Goal: Task Accomplishment & Management: Use online tool/utility

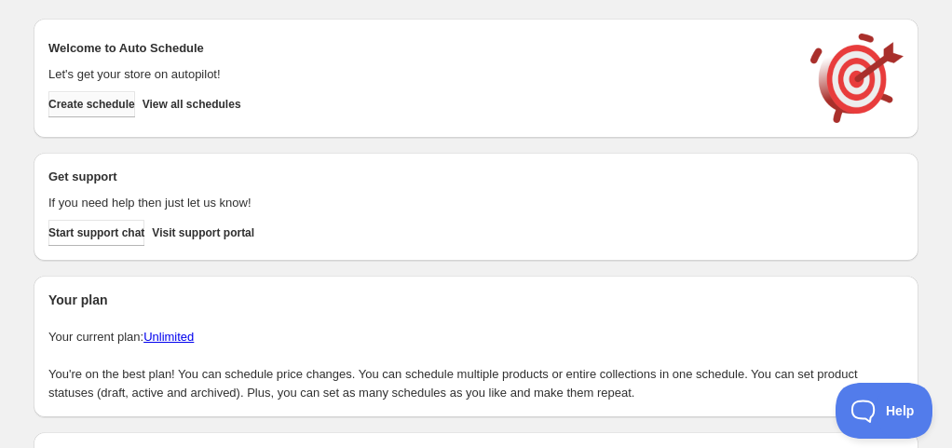
click at [135, 112] on button "Create schedule" at bounding box center [91, 104] width 87 height 26
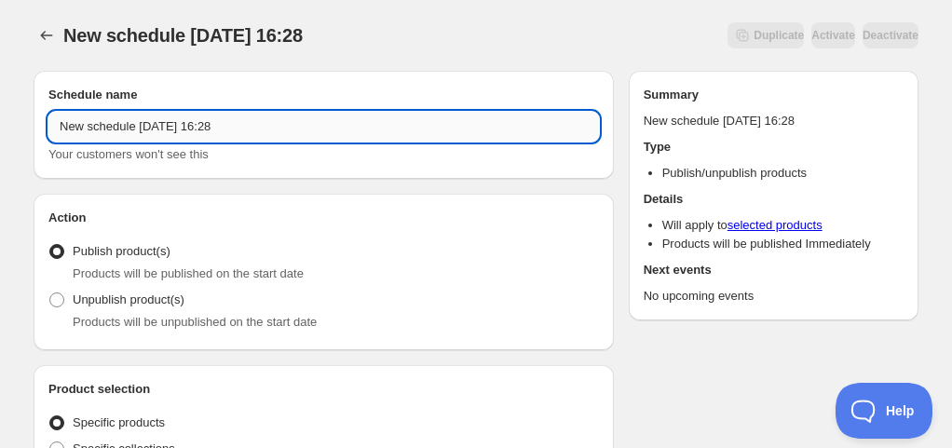
click at [157, 115] on input "New schedule [DATE] 16:28" at bounding box center [323, 127] width 550 height 30
click at [142, 124] on input "Schedule for C10Ii25" at bounding box center [323, 127] width 550 height 30
drag, startPoint x: 138, startPoint y: 124, endPoint x: 181, endPoint y: 126, distance: 42.9
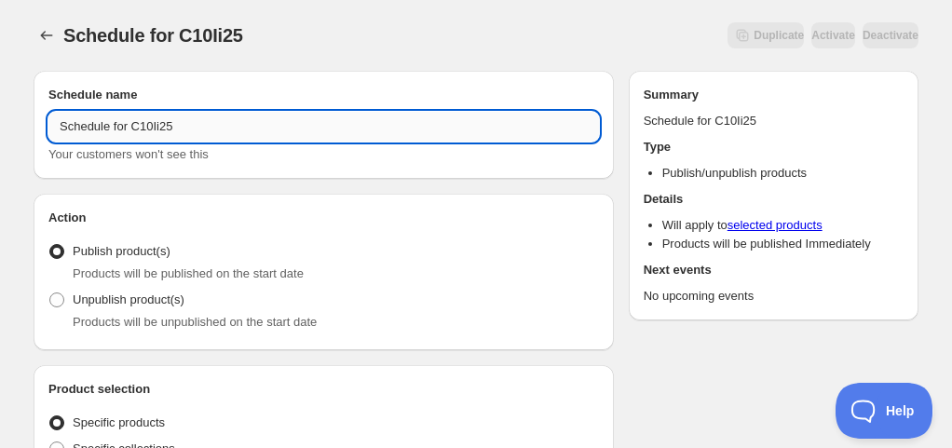
click at [181, 126] on input "Schedule for C10Ii25" at bounding box center [323, 127] width 550 height 30
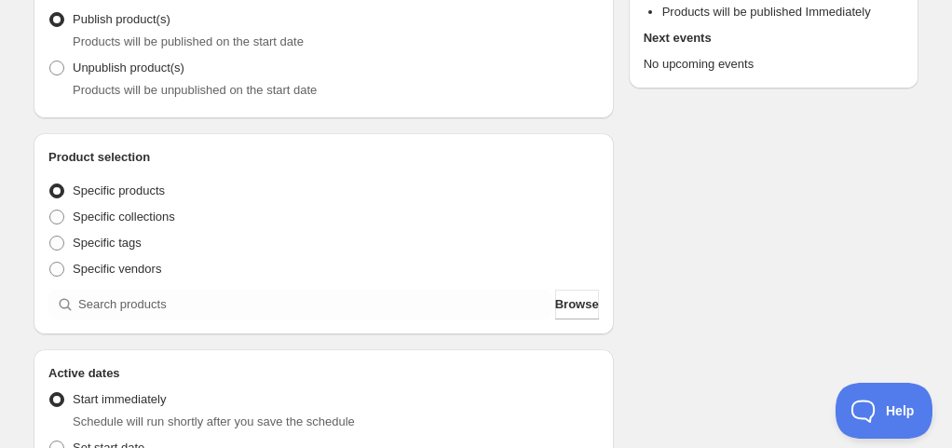
scroll to position [372, 0]
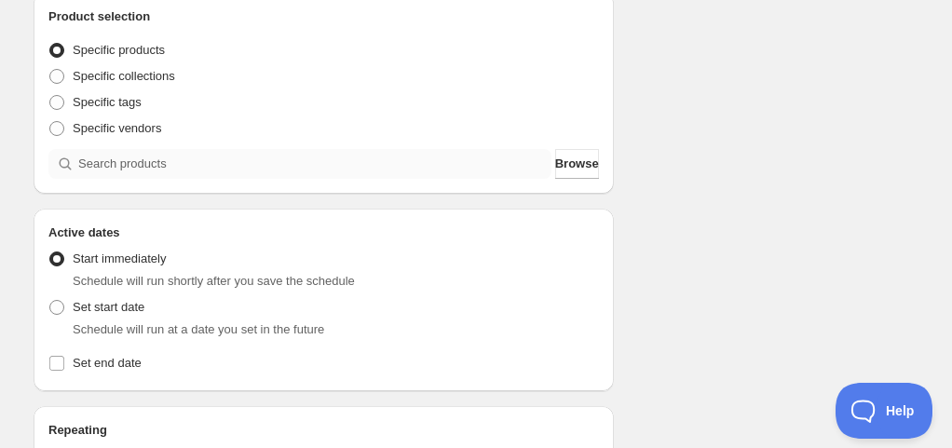
type input "Schedule for C10Ii25"
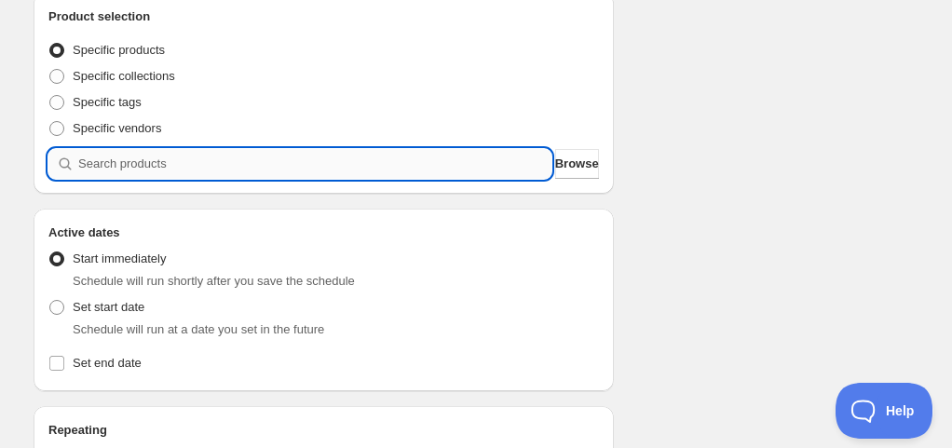
click at [205, 164] on input "search" at bounding box center [314, 164] width 473 height 30
paste input "C10Ii25"
type input "C10Ii25"
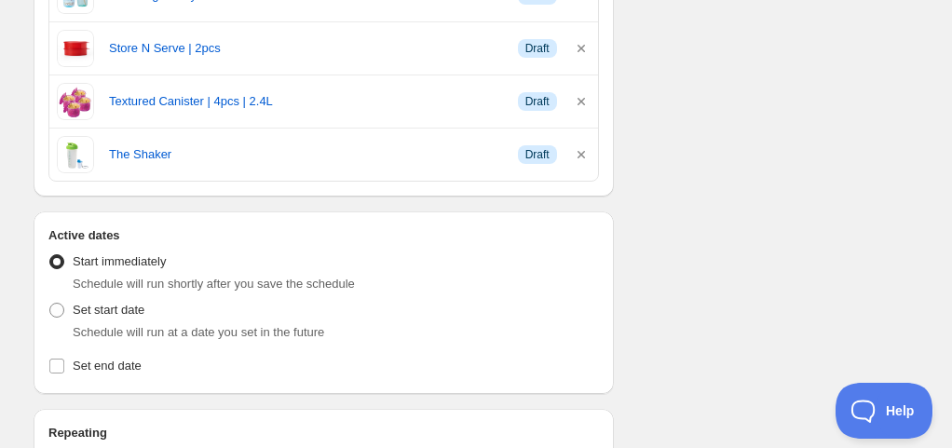
scroll to position [1117, 0]
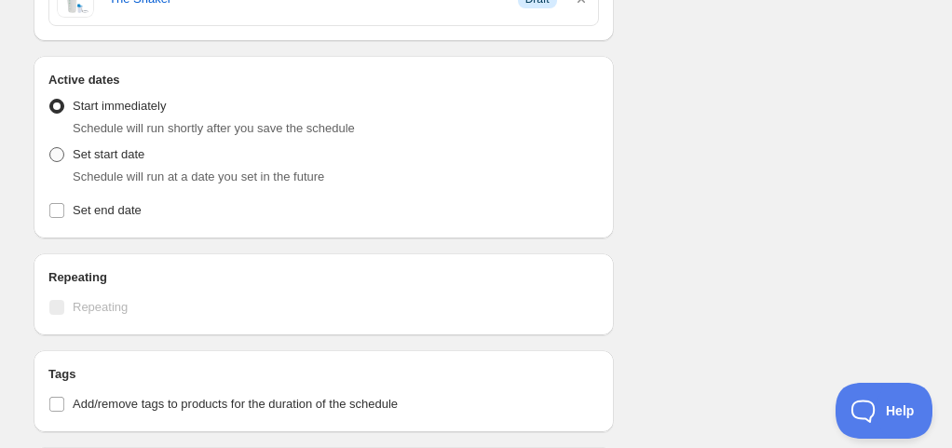
click at [132, 158] on span "Set start date" at bounding box center [109, 154] width 72 height 19
click at [50, 148] on input "Set start date" at bounding box center [49, 147] width 1 height 1
radio input "true"
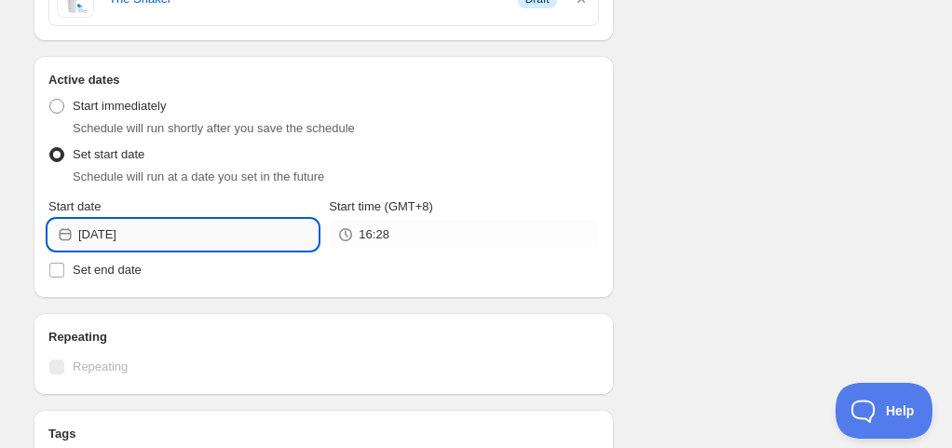
click at [143, 229] on input "[DATE]" at bounding box center [197, 235] width 239 height 30
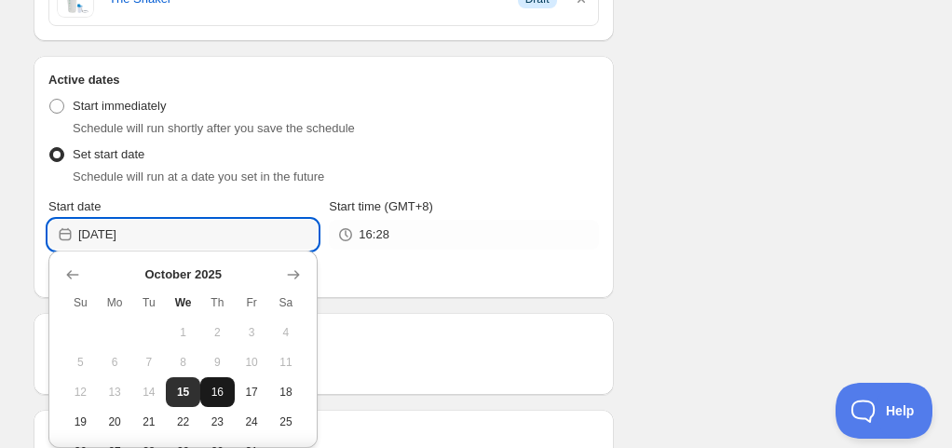
click at [216, 389] on span "16" at bounding box center [218, 392] width 20 height 15
type input "[DATE]"
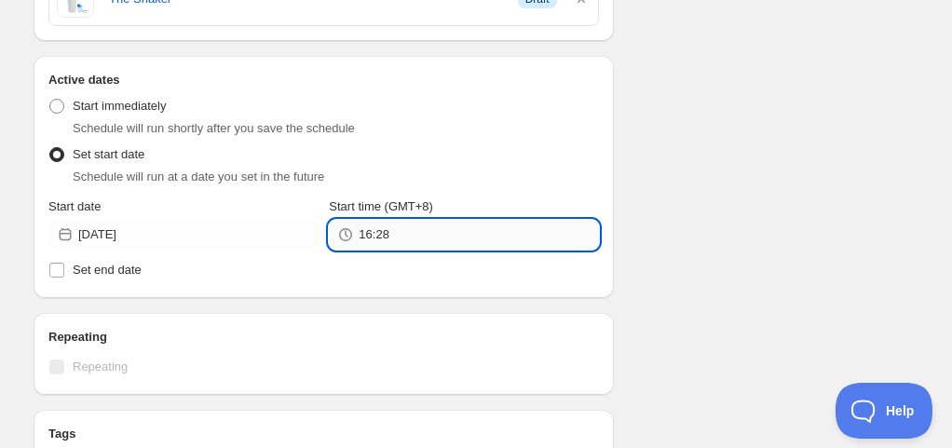
click at [420, 220] on input "16:28" at bounding box center [477, 235] width 239 height 30
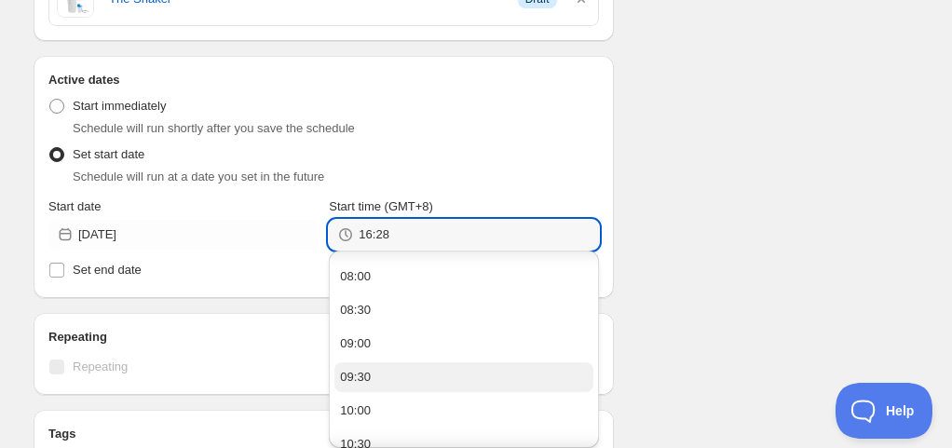
scroll to position [559, 0]
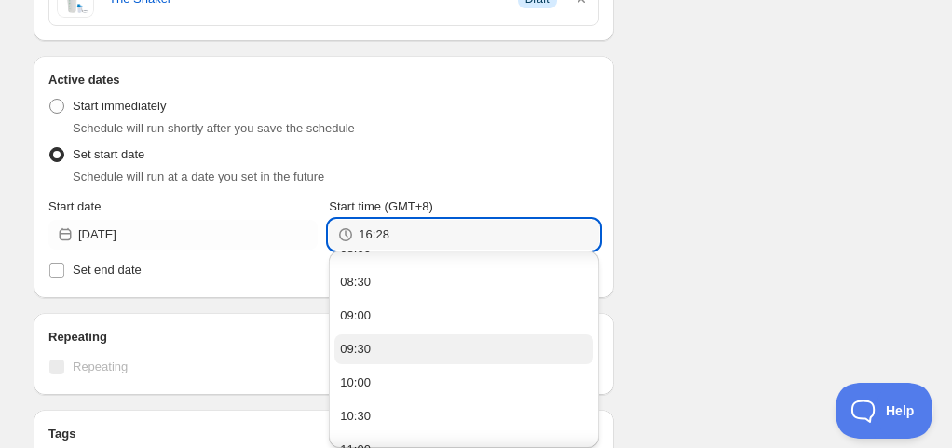
click at [371, 336] on button "09:30" at bounding box center [463, 349] width 258 height 30
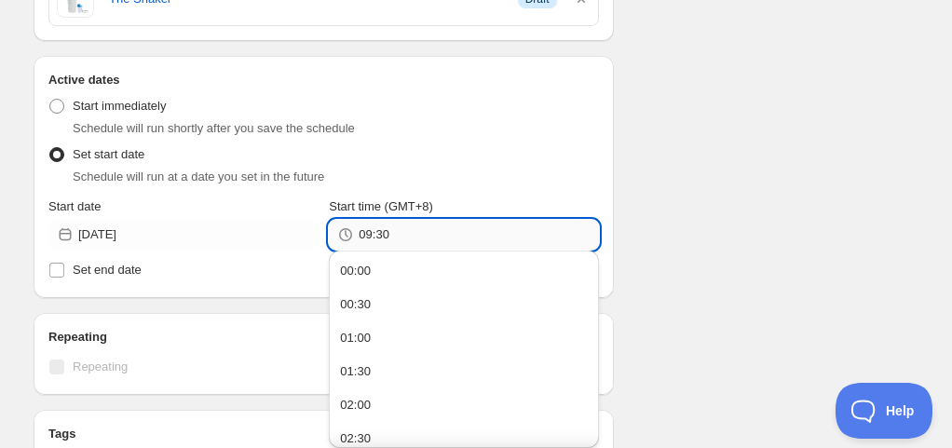
drag, startPoint x: 378, startPoint y: 235, endPoint x: 448, endPoint y: 237, distance: 69.9
click at [447, 239] on input "09:30" at bounding box center [477, 235] width 239 height 30
type input "09:55"
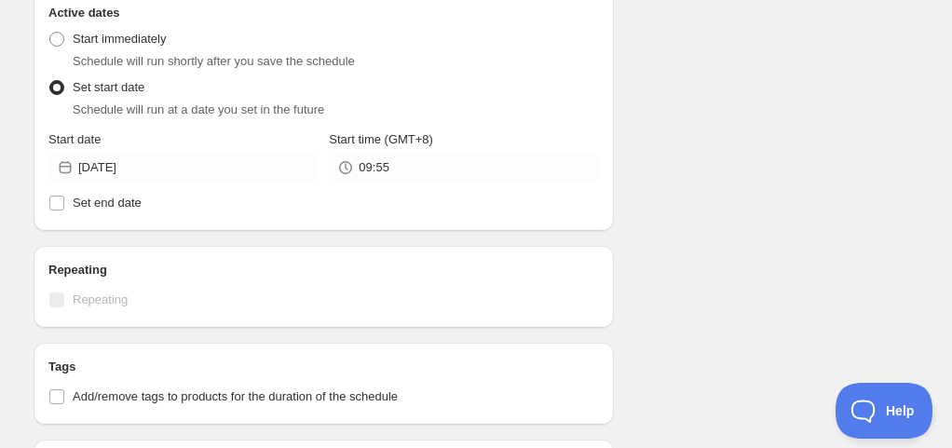
scroll to position [1210, 0]
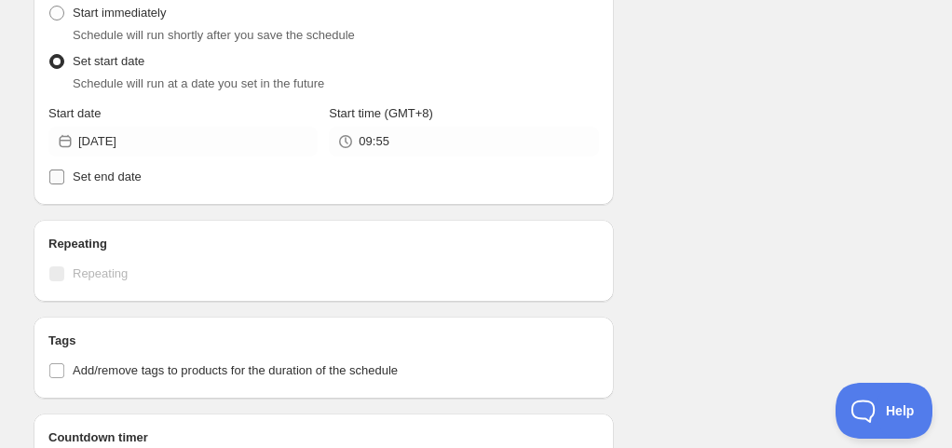
click at [106, 171] on span "Set end date" at bounding box center [107, 176] width 69 height 14
click at [64, 171] on input "Set end date" at bounding box center [56, 176] width 15 height 15
checkbox input "true"
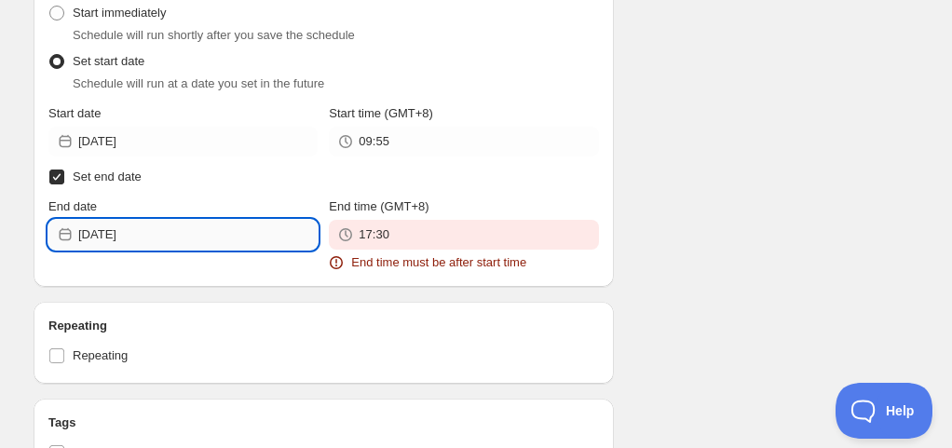
click at [117, 242] on input "[DATE]" at bounding box center [197, 235] width 239 height 30
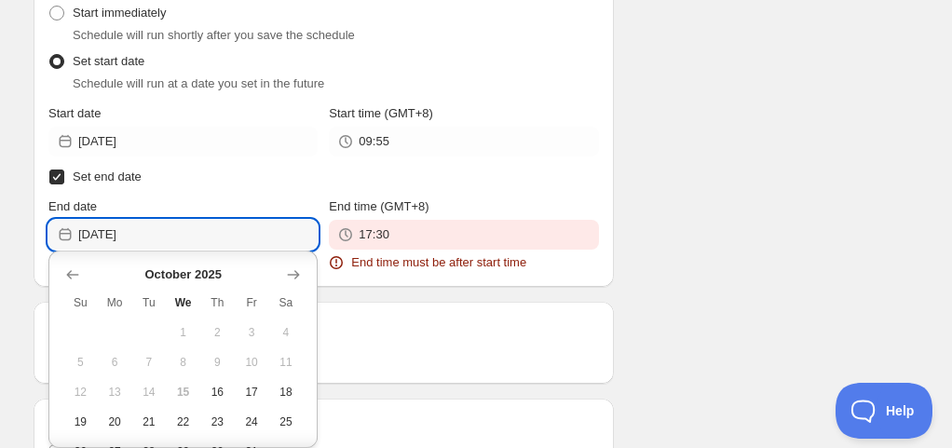
scroll to position [34, 0]
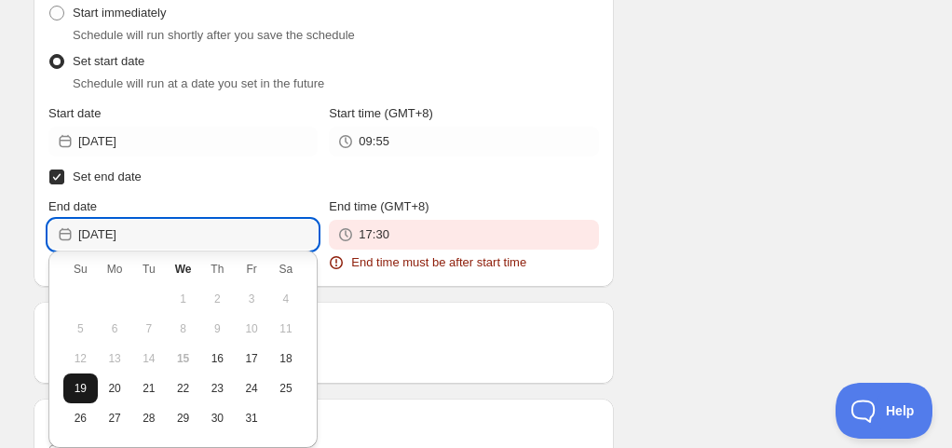
click at [79, 393] on span "19" at bounding box center [81, 388] width 20 height 15
type input "[DATE]"
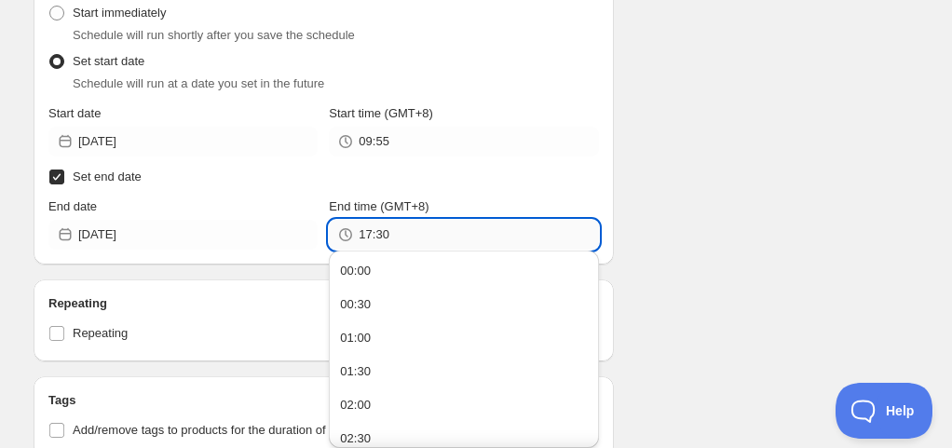
click at [466, 227] on input "17:30" at bounding box center [477, 235] width 239 height 30
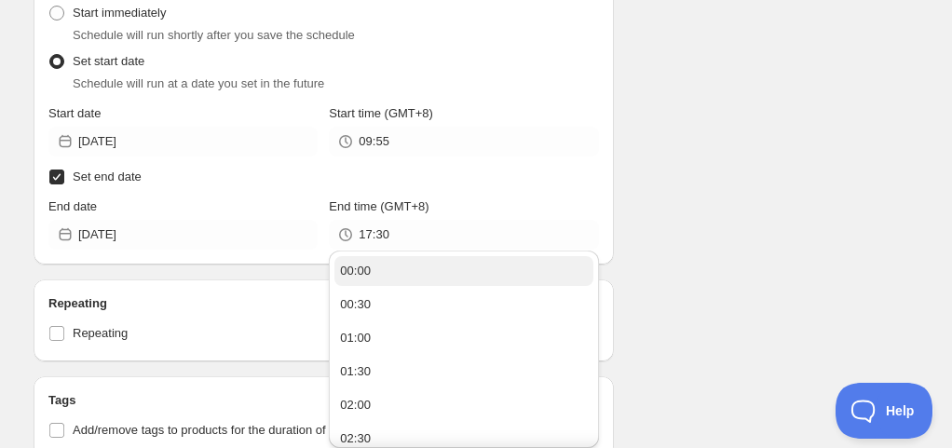
drag, startPoint x: 374, startPoint y: 263, endPoint x: 624, endPoint y: 226, distance: 252.2
click at [374, 264] on button "00:00" at bounding box center [463, 271] width 258 height 30
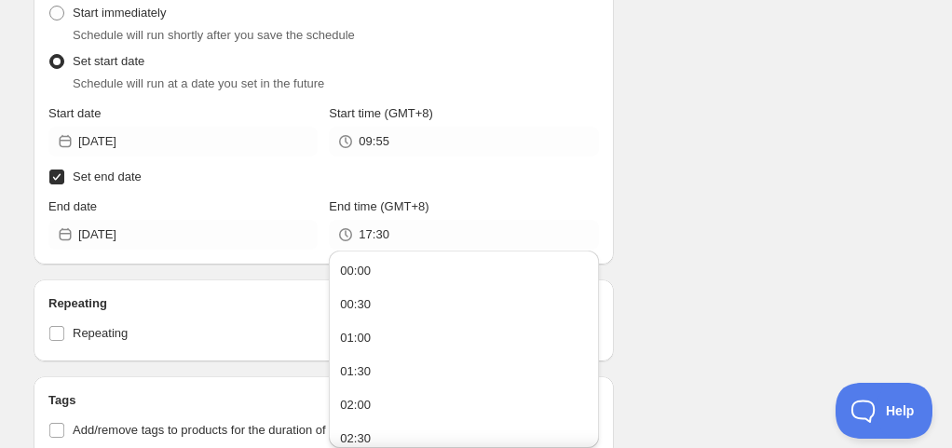
type input "00:00"
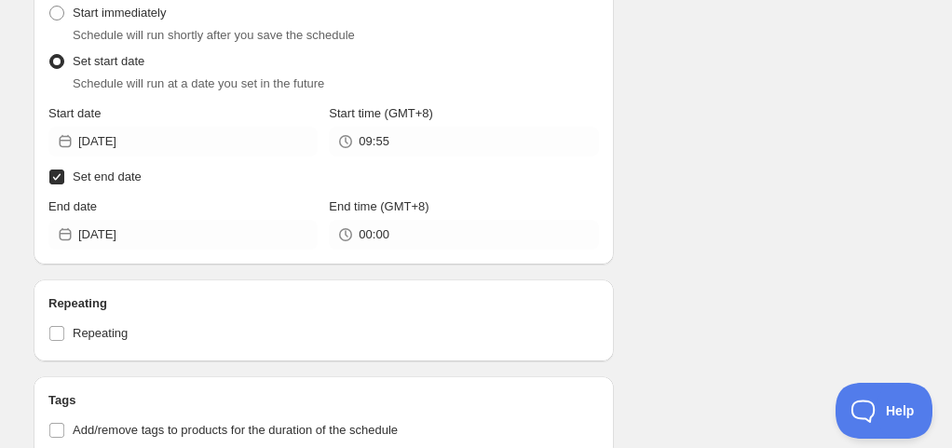
drag, startPoint x: 642, startPoint y: 213, endPoint x: 614, endPoint y: 210, distance: 29.0
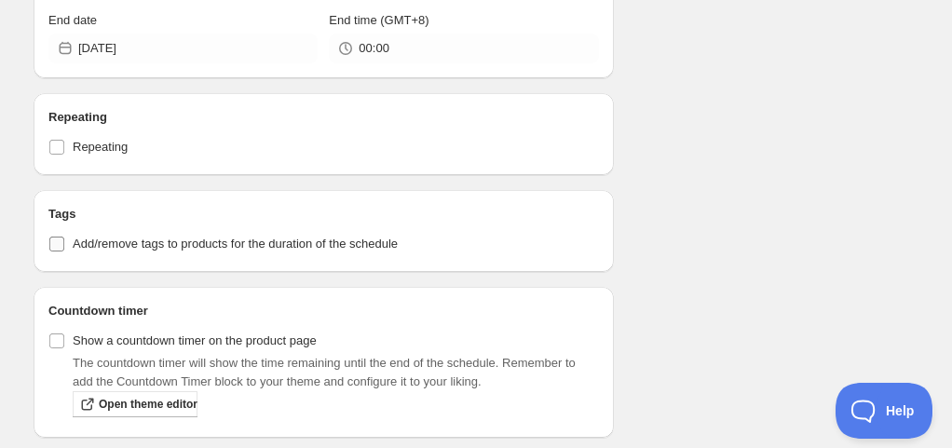
click at [125, 248] on span "Add/remove tags to products for the duration of the schedule" at bounding box center [235, 244] width 325 height 19
click at [64, 248] on input "Add/remove tags to products for the duration of the schedule" at bounding box center [56, 244] width 15 height 15
checkbox input "true"
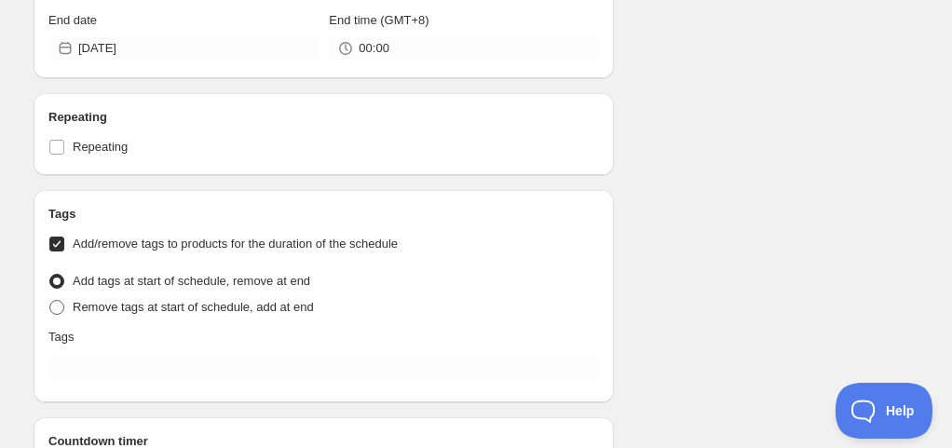
click at [117, 304] on span "Remove tags at start of schedule, add at end" at bounding box center [193, 307] width 241 height 14
click at [50, 301] on input "Remove tags at start of schedule, add at end" at bounding box center [49, 300] width 1 height 1
radio input "true"
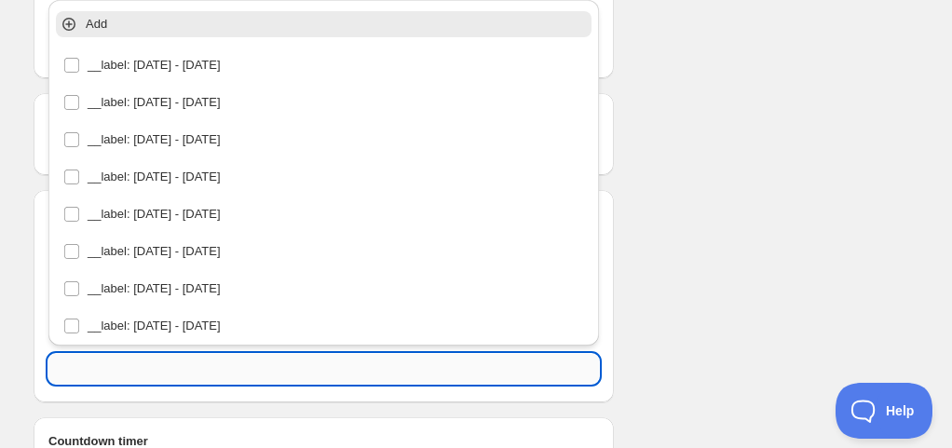
click at [126, 366] on input "text" at bounding box center [323, 369] width 550 height 30
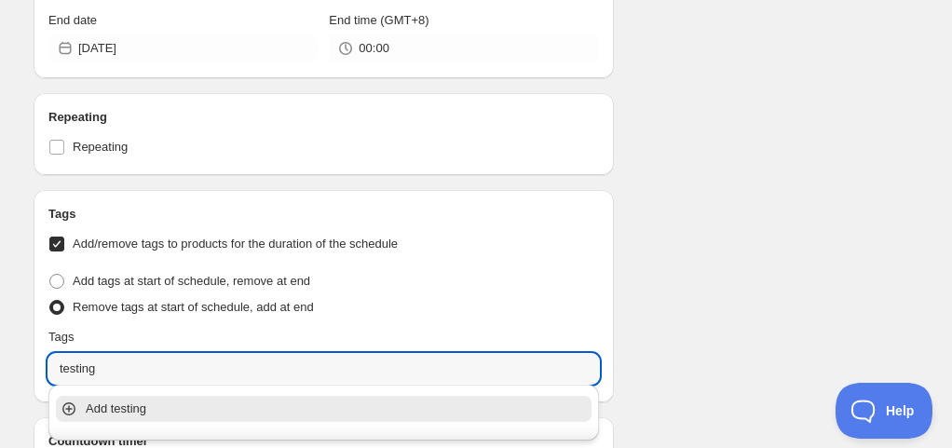
click at [132, 412] on p "Add testing" at bounding box center [337, 408] width 502 height 19
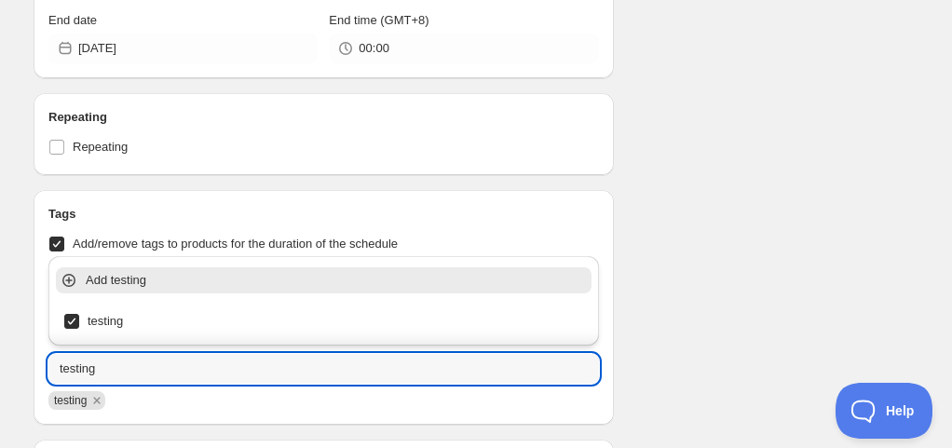
type input "testing"
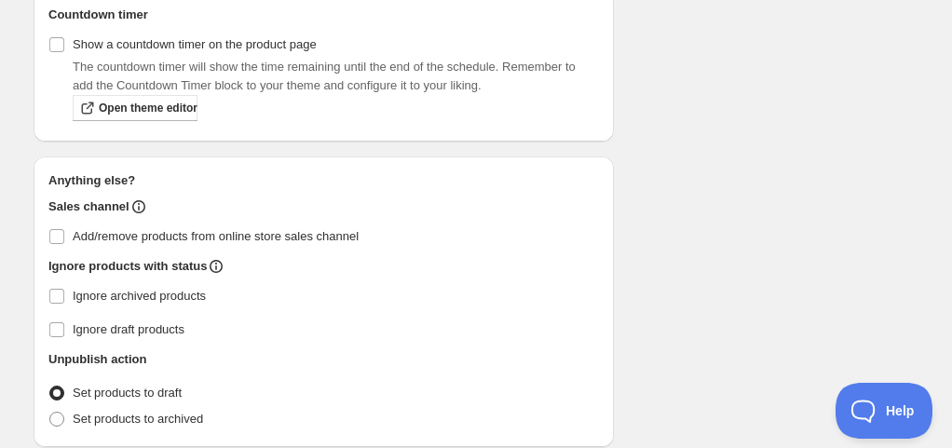
scroll to position [1827, 0]
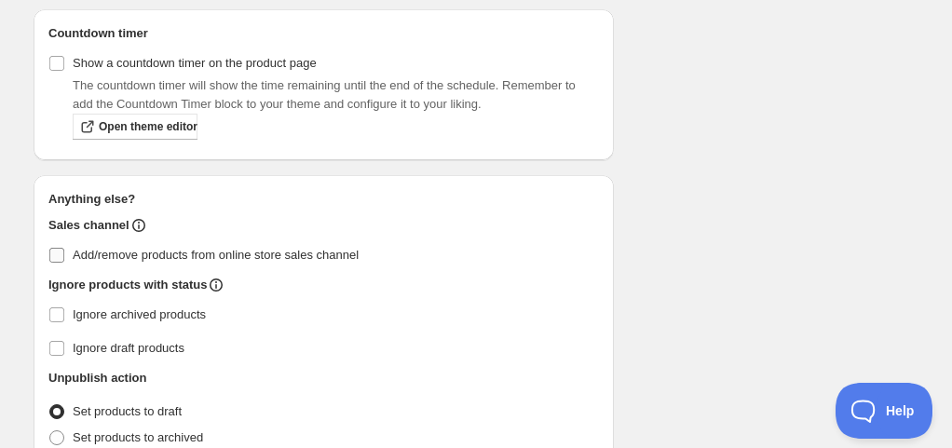
click at [242, 255] on span "Add/remove products from online store sales channel" at bounding box center [216, 255] width 286 height 14
click at [64, 255] on input "Add/remove products from online store sales channel" at bounding box center [56, 255] width 15 height 15
checkbox input "true"
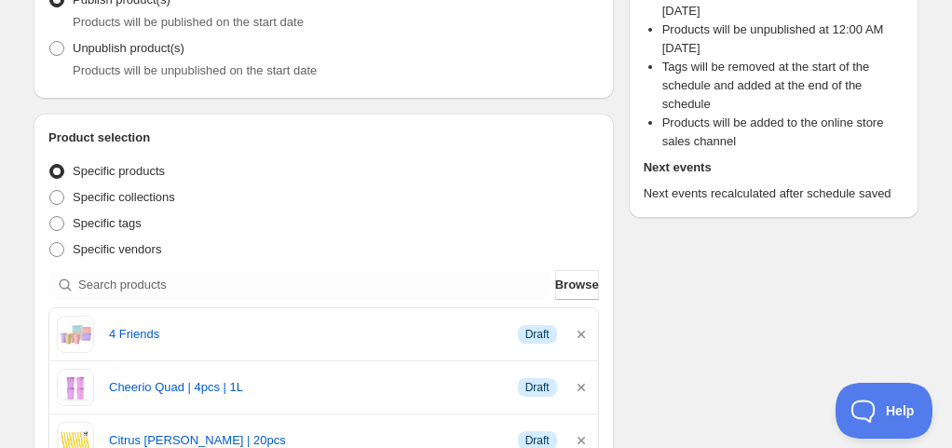
scroll to position [0, 0]
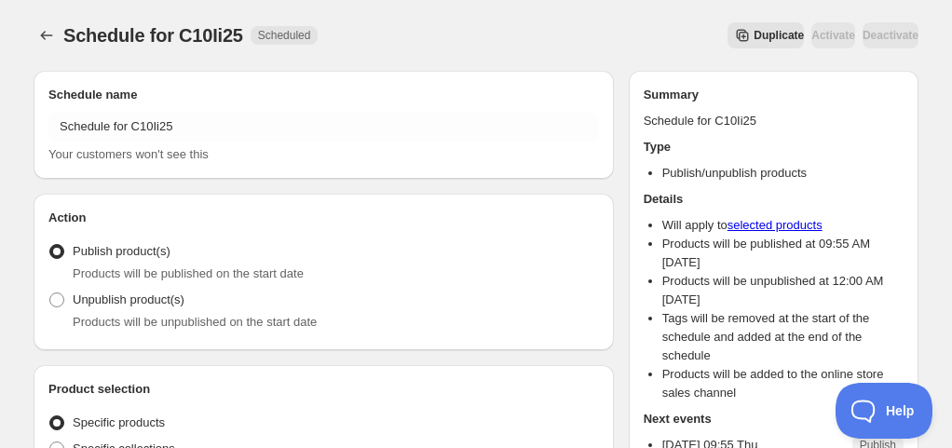
click at [55, 48] on div "Schedule for C10Ii25. This page is ready Schedule for C10Ii25 Scheduled Duplica…" at bounding box center [476, 35] width 885 height 71
click at [48, 34] on icon "Schedules" at bounding box center [46, 35] width 19 height 19
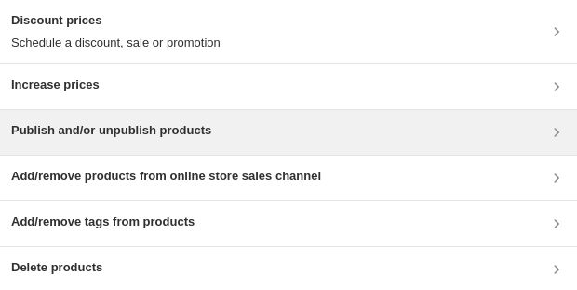
click at [108, 148] on div "Publish and/or unpublish products" at bounding box center [288, 132] width 577 height 45
